Goal: Task Accomplishment & Management: Manage account settings

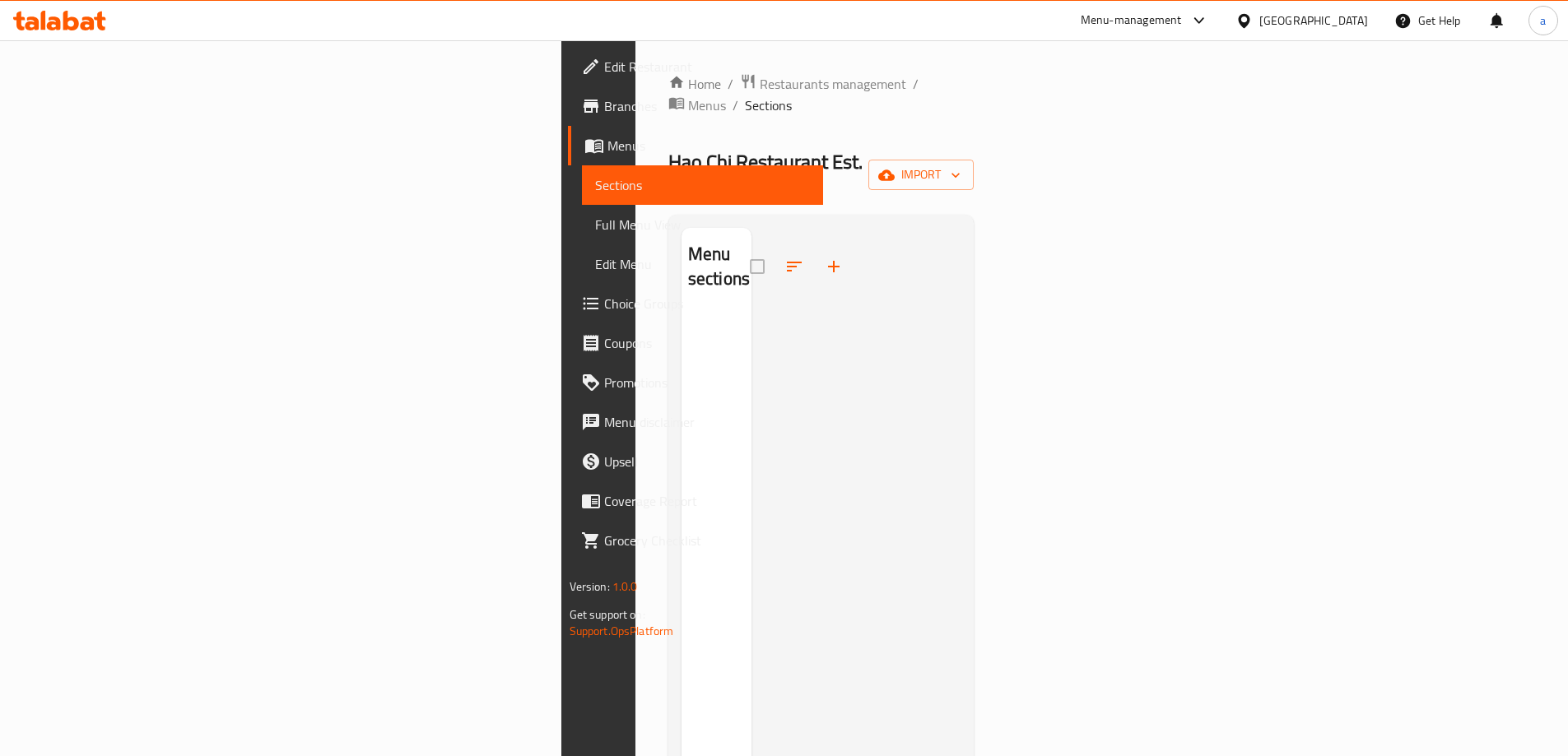
click at [568, 79] on link "Edit Restaurant" at bounding box center [695, 67] width 255 height 40
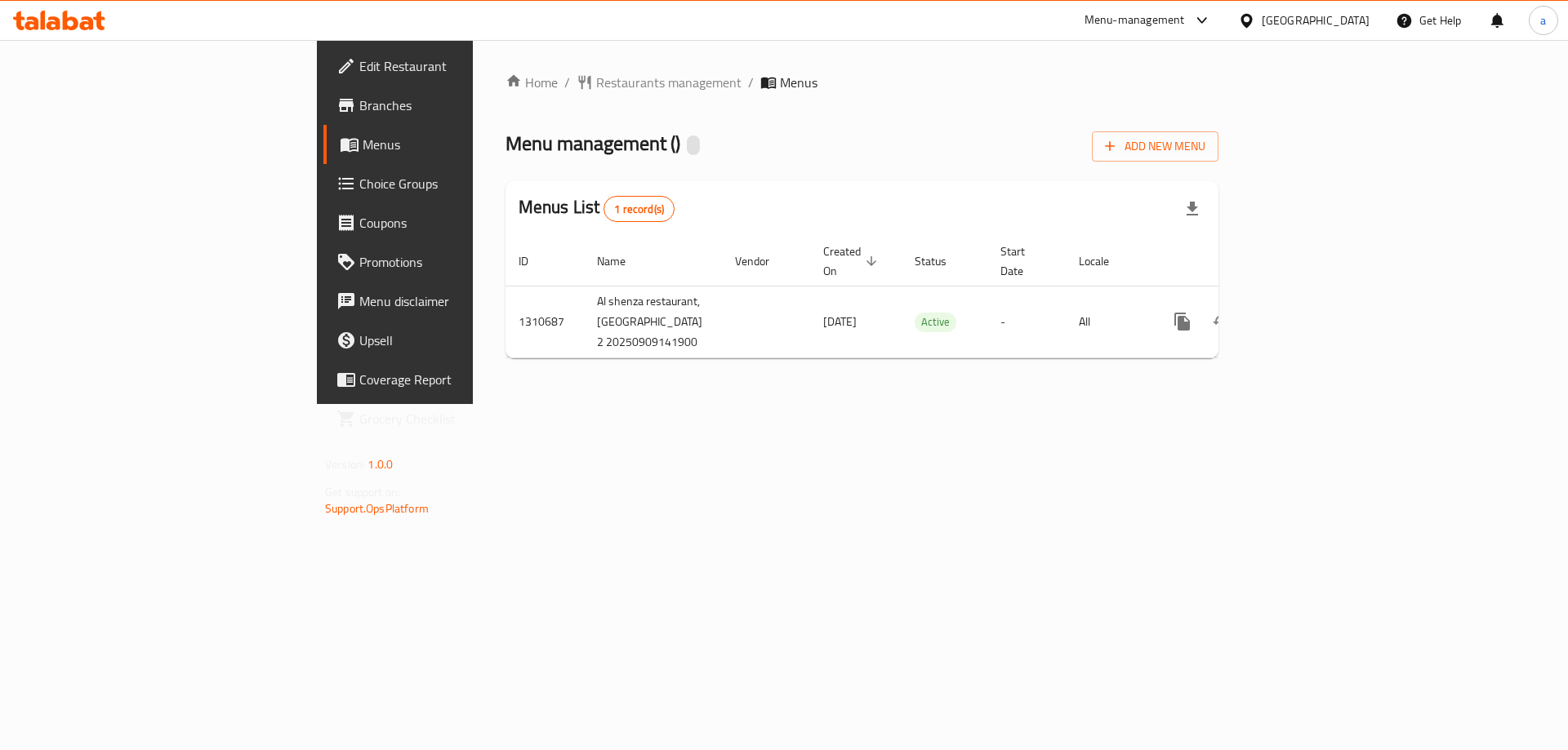
click at [359, 99] on span "Branches" at bounding box center [462, 105] width 207 height 20
click at [1206, 153] on span "Add New Menu" at bounding box center [1155, 147] width 100 height 21
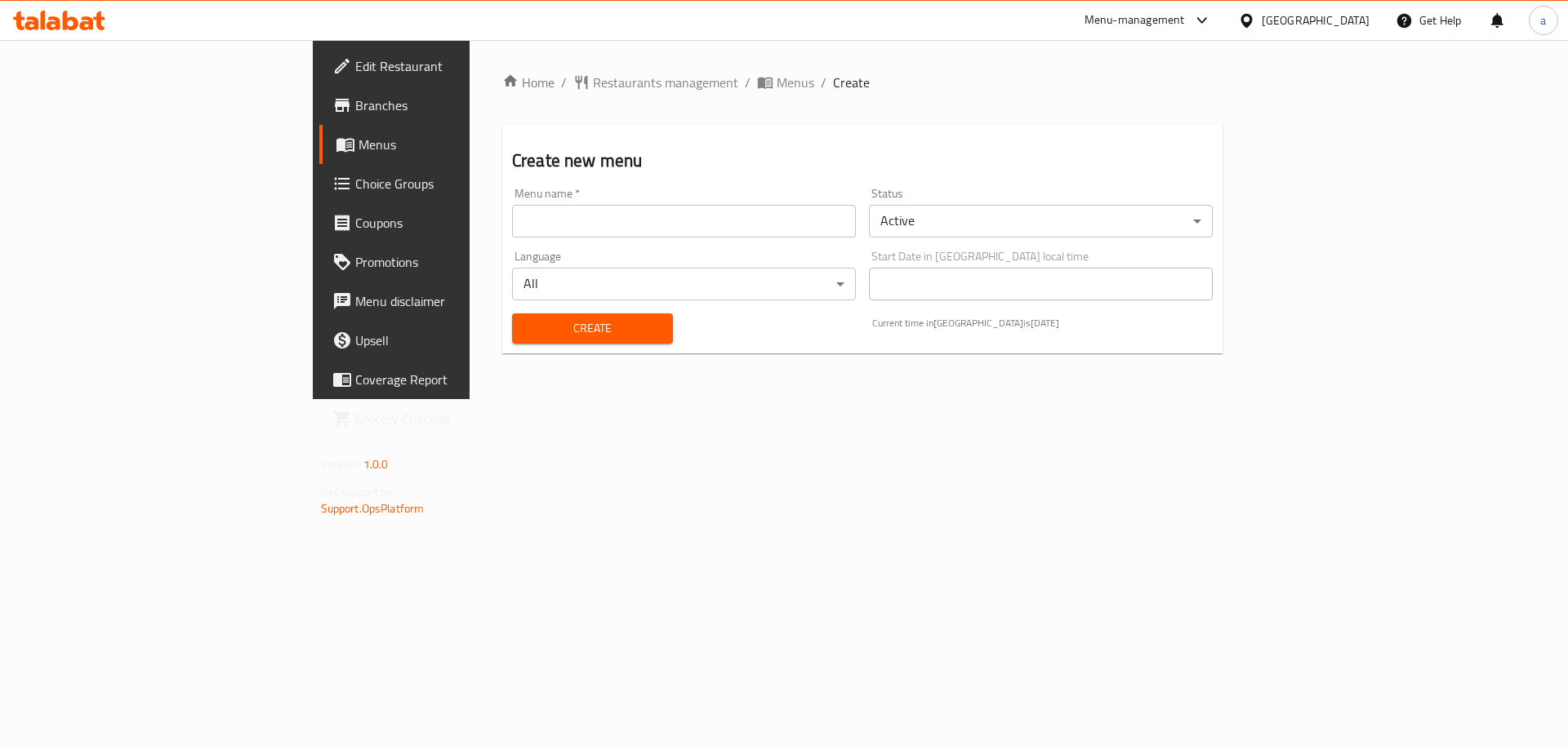
click at [548, 223] on input "text" at bounding box center [684, 221] width 343 height 33
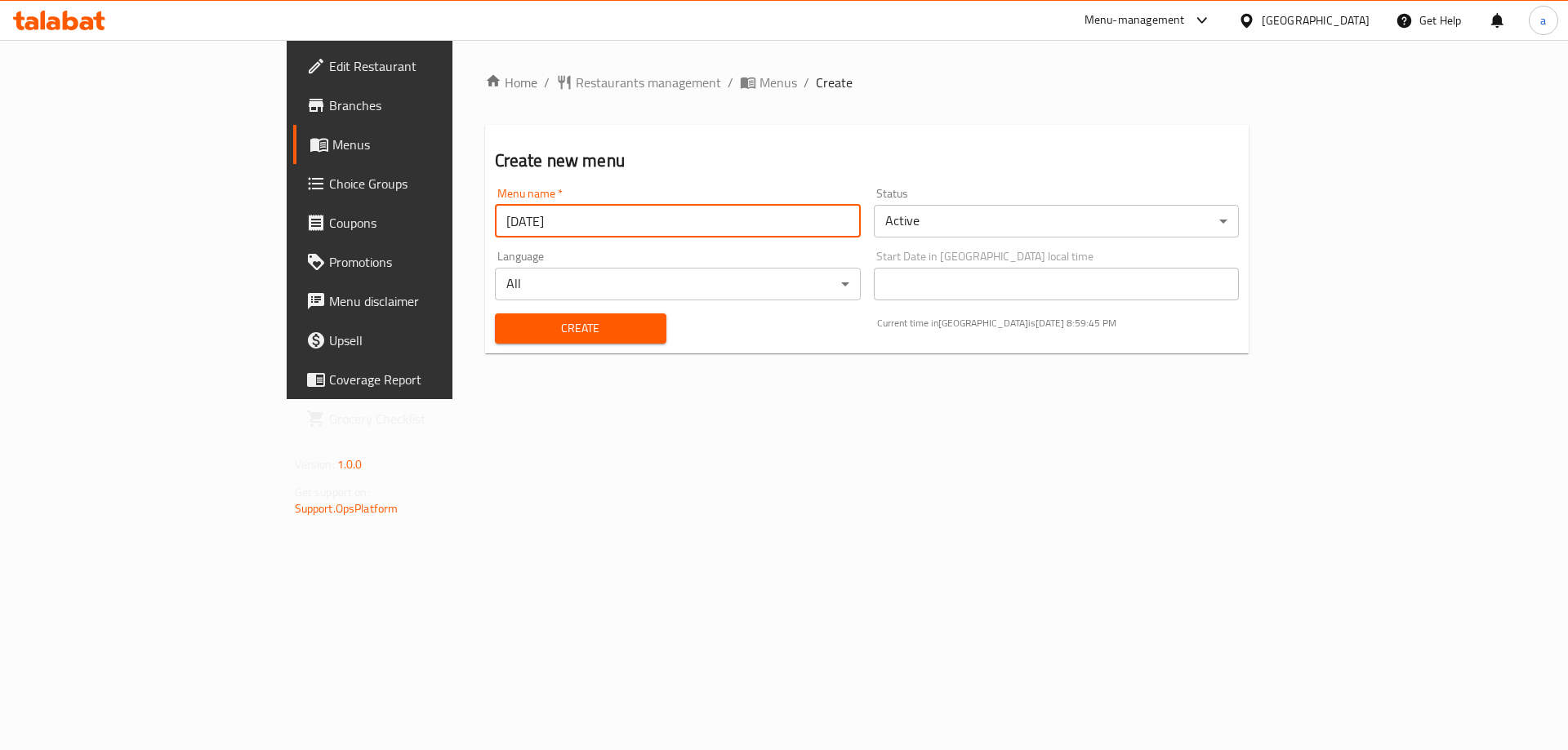
type input "10/9/2025"
click at [495, 314] on button "Create" at bounding box center [581, 328] width 171 height 30
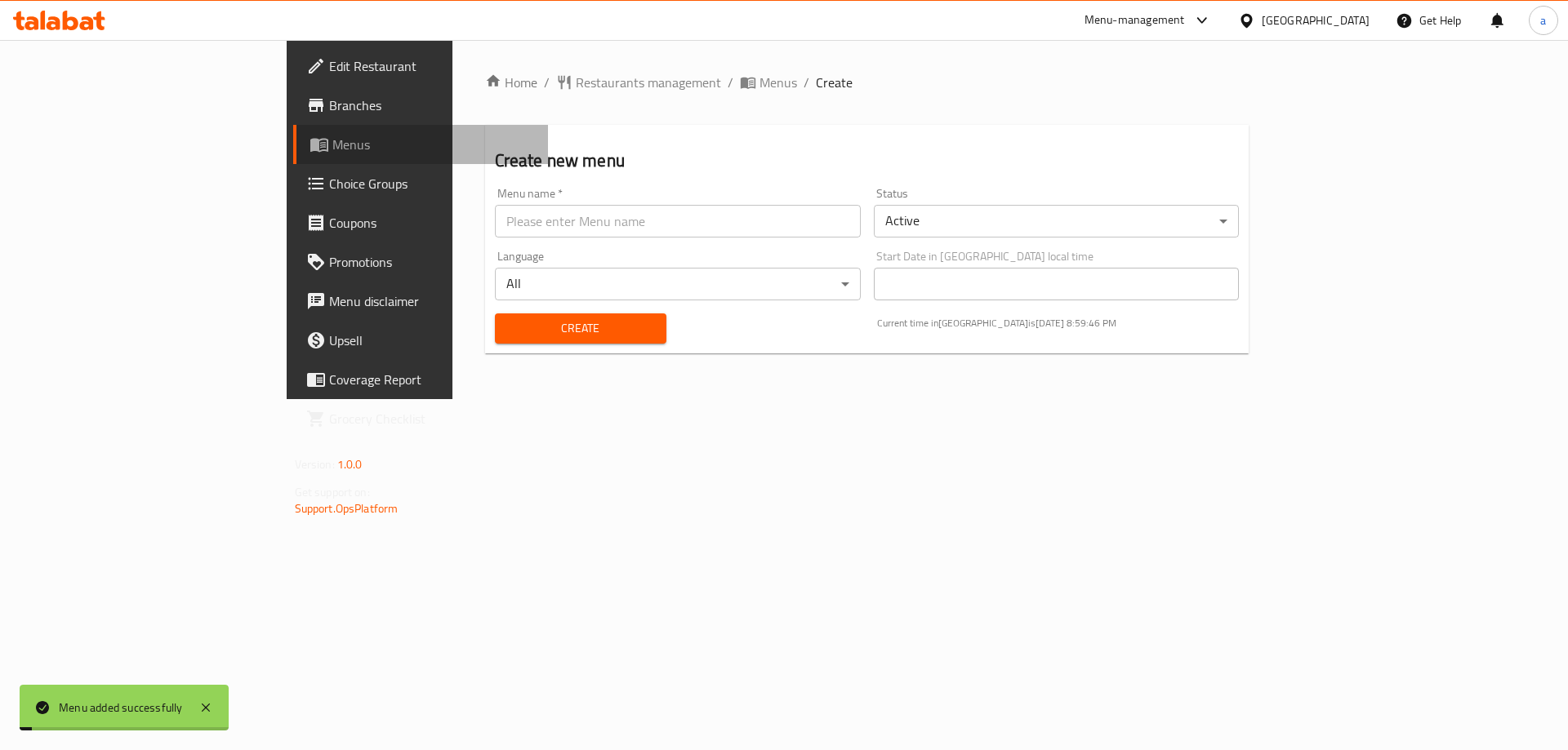
click at [293, 160] on link "Menus" at bounding box center [421, 145] width 255 height 40
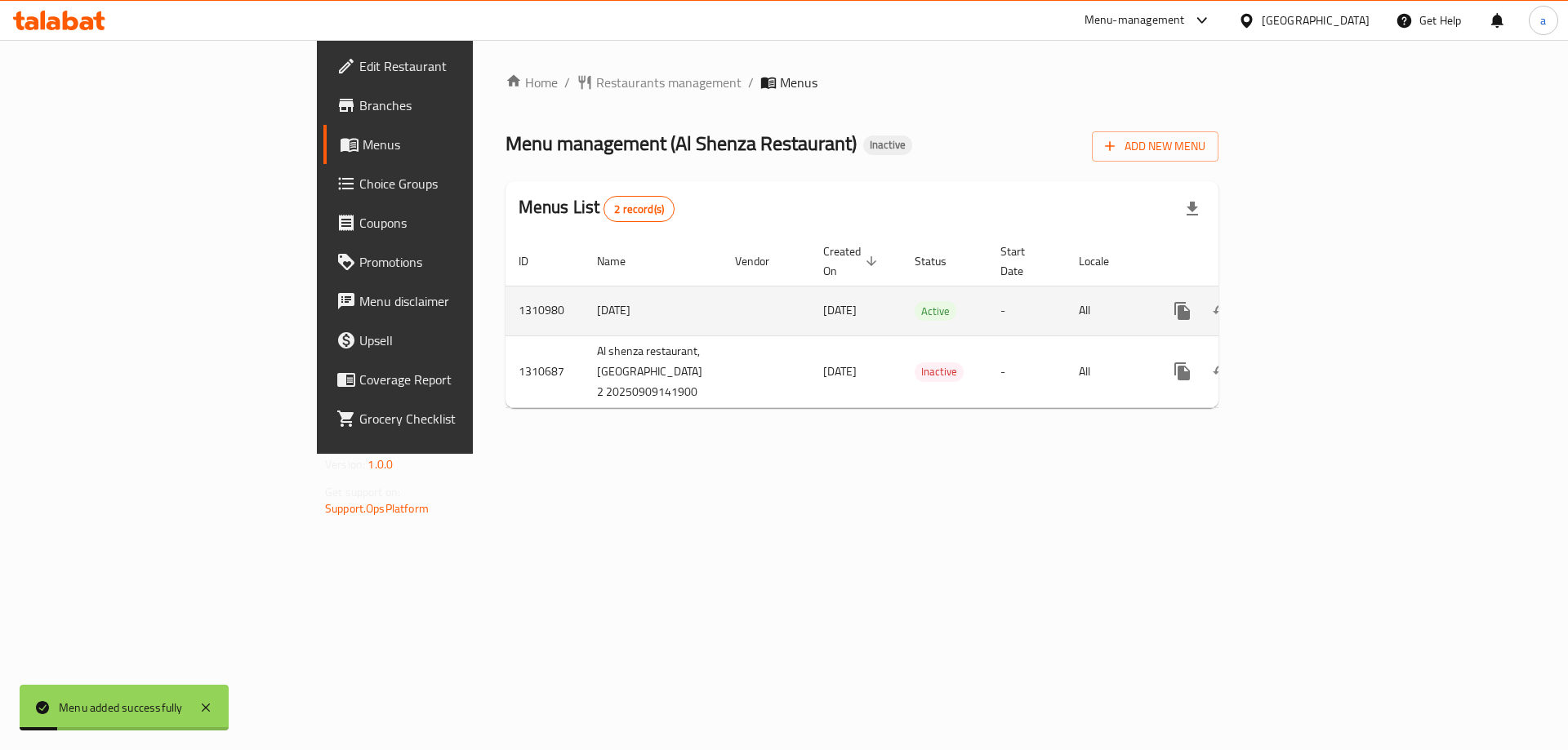
click at [1308, 304] on icon "enhanced table" at bounding box center [1300, 311] width 15 height 15
